Goal: Find specific page/section: Find specific page/section

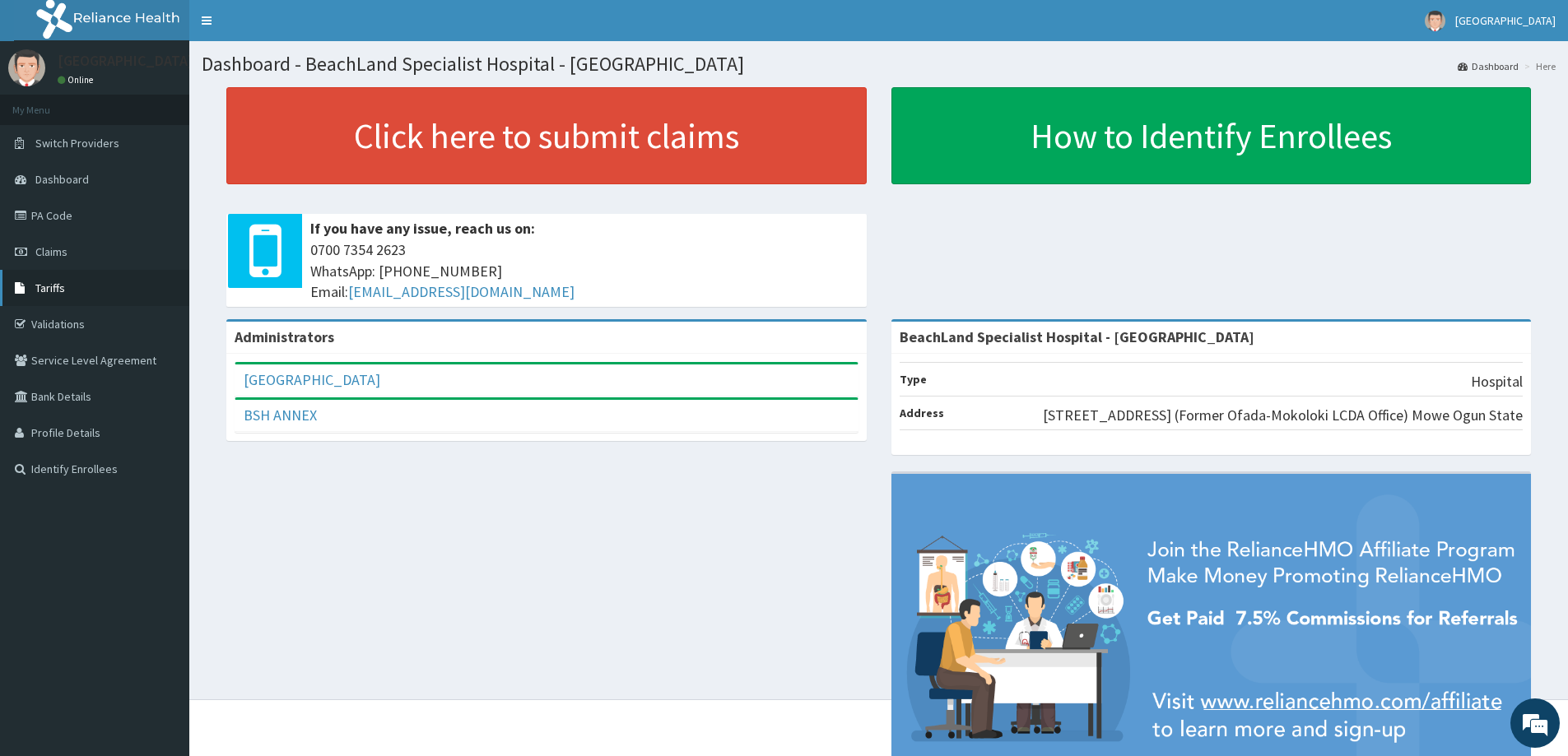
click at [68, 278] on link "Tariffs" at bounding box center [95, 288] width 190 height 36
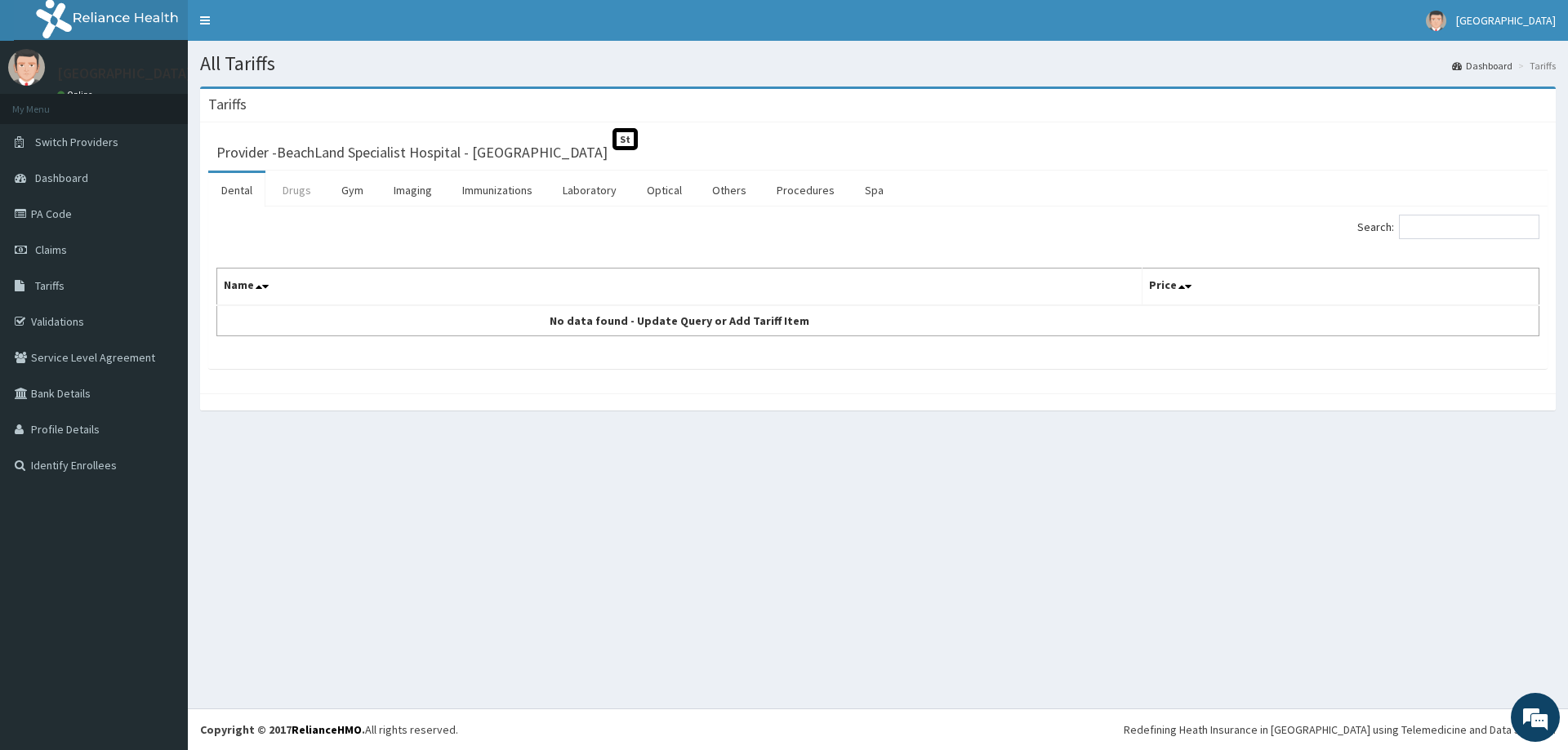
click at [292, 185] on link "Drugs" at bounding box center [296, 190] width 55 height 35
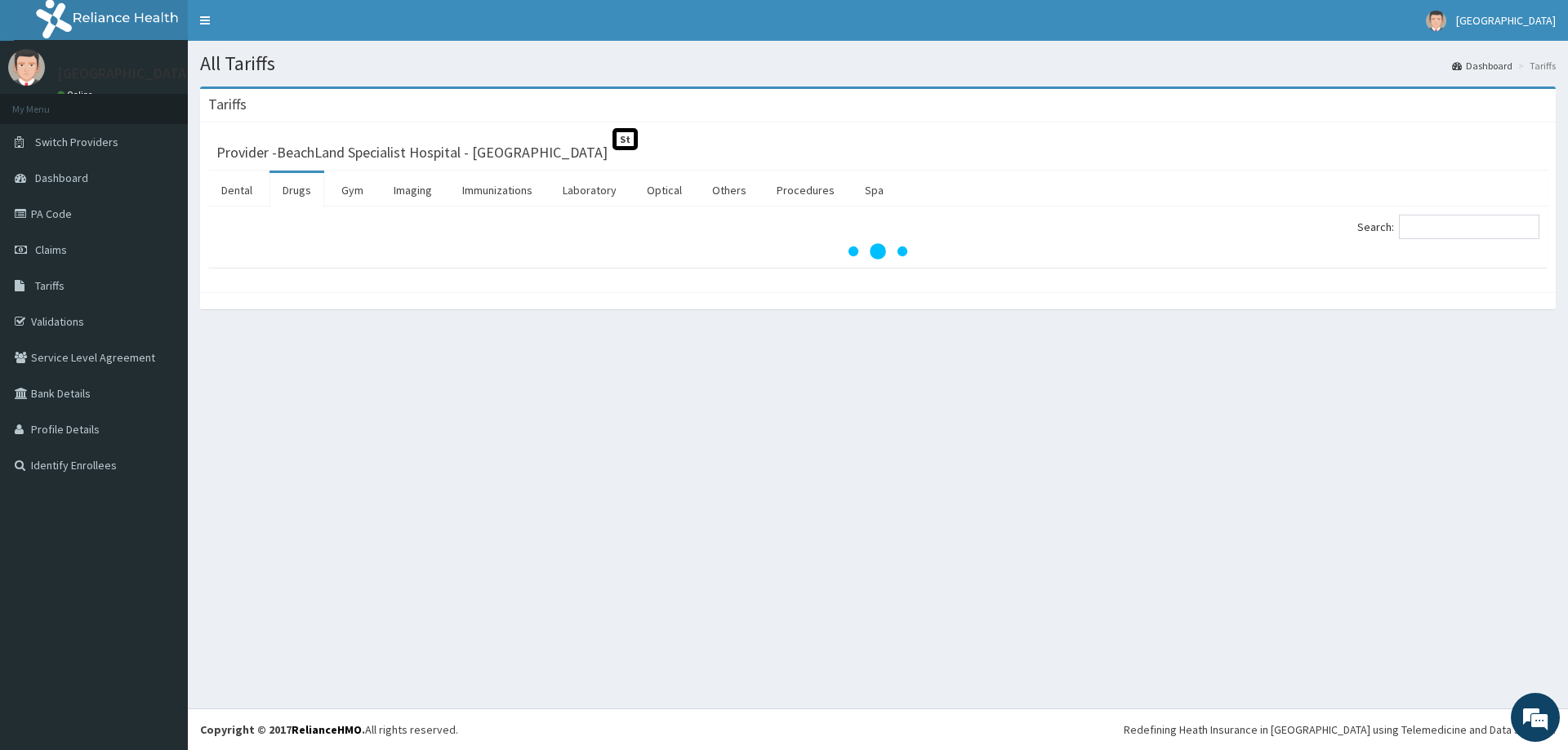
click at [1387, 253] on div at bounding box center [877, 252] width 1323 height 16
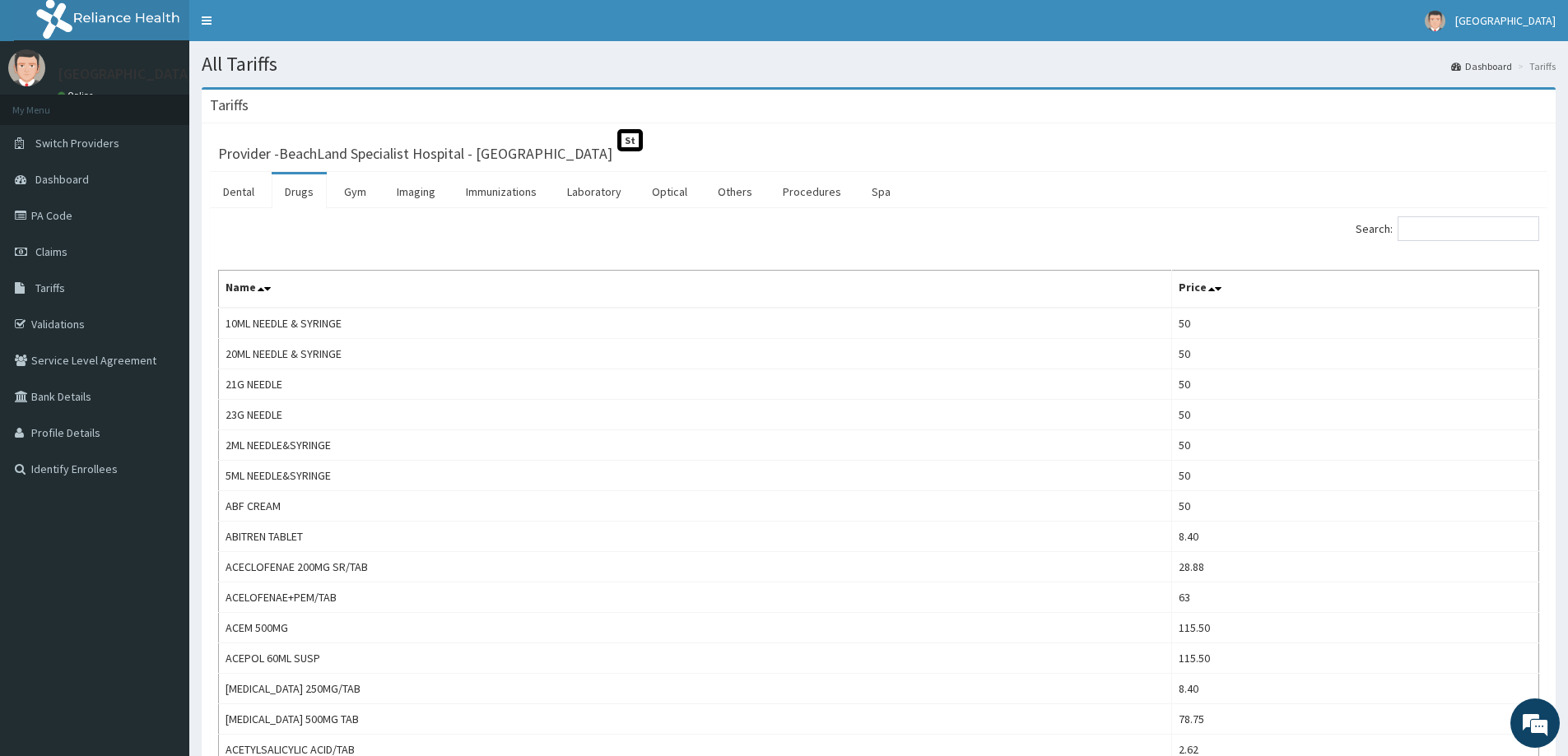
click at [1409, 244] on div "Search:" at bounding box center [1215, 231] width 648 height 29
click at [1408, 228] on label "Search:" at bounding box center [1447, 229] width 184 height 25
click at [1408, 228] on input "Search:" at bounding box center [1468, 229] width 142 height 25
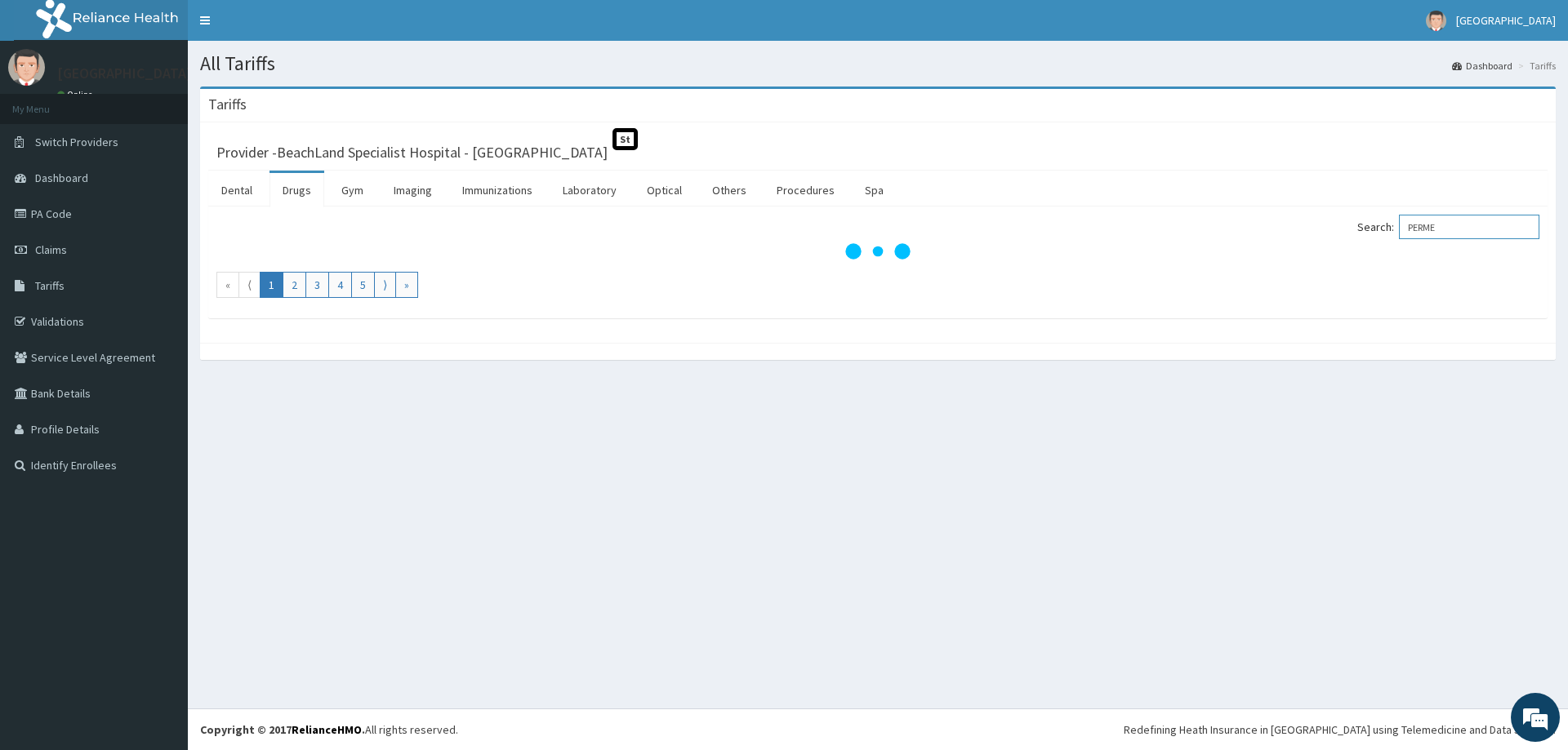
type input "PERME"
